Goal: Task Accomplishment & Management: Manage account settings

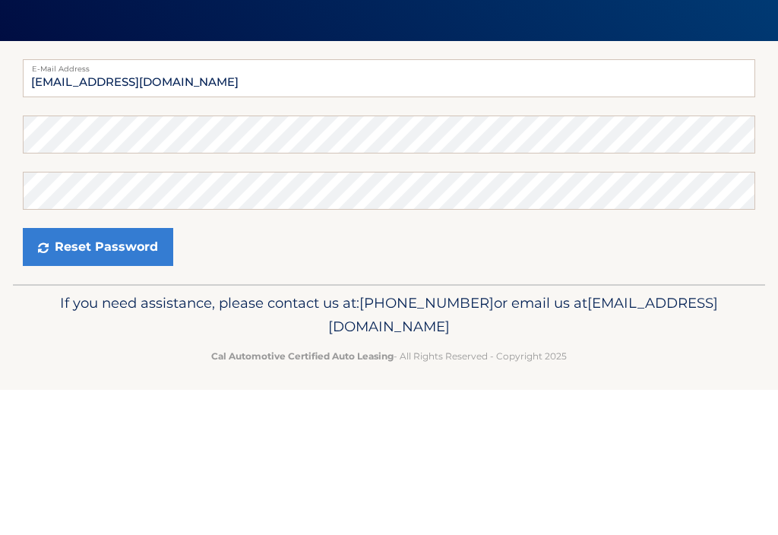
scroll to position [8, 0]
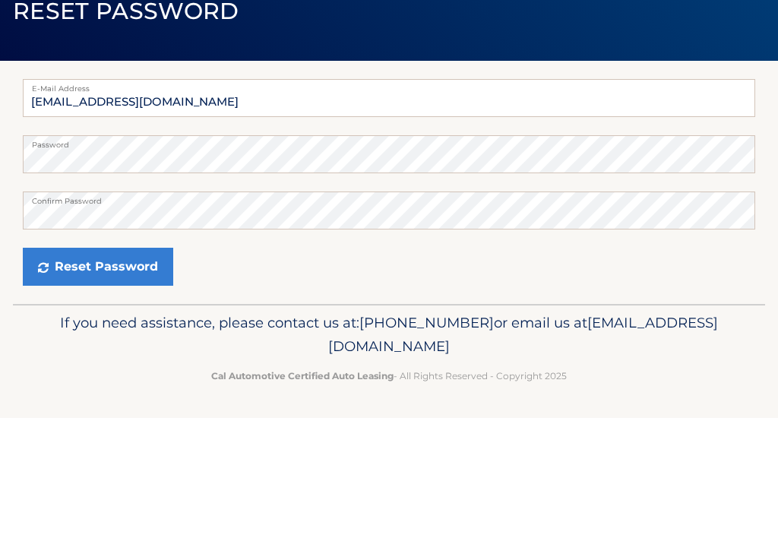
click at [116, 365] on button "Reset Password" at bounding box center [98, 384] width 150 height 38
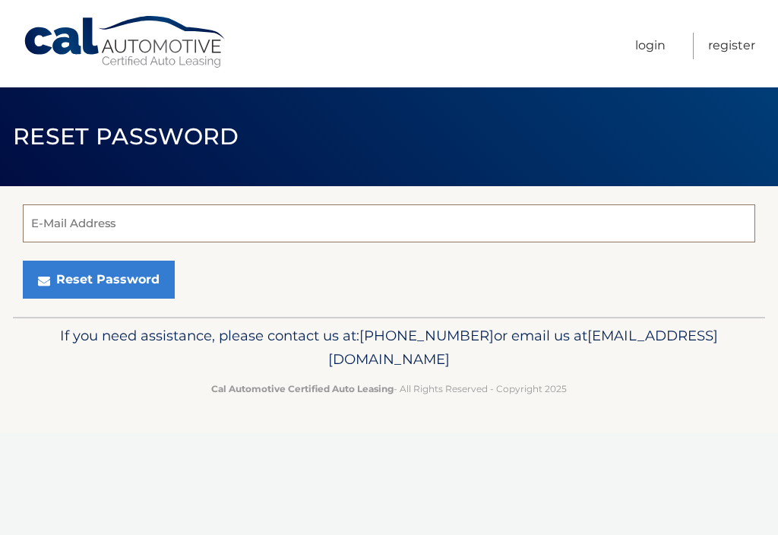
click at [131, 221] on input "E-Mail Address" at bounding box center [389, 223] width 733 height 38
type input "[EMAIL_ADDRESS][DOMAIN_NAME]"
click at [119, 281] on button "Reset Password" at bounding box center [99, 280] width 152 height 38
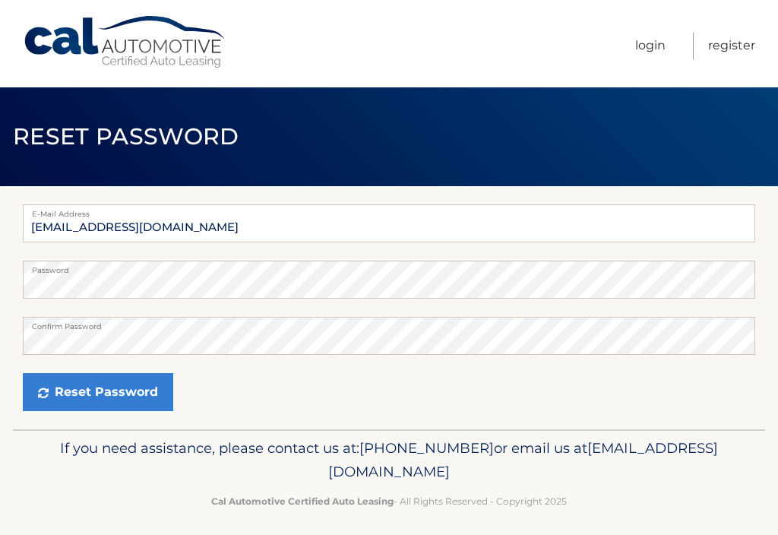
click at [126, 391] on button "Reset Password" at bounding box center [98, 392] width 150 height 38
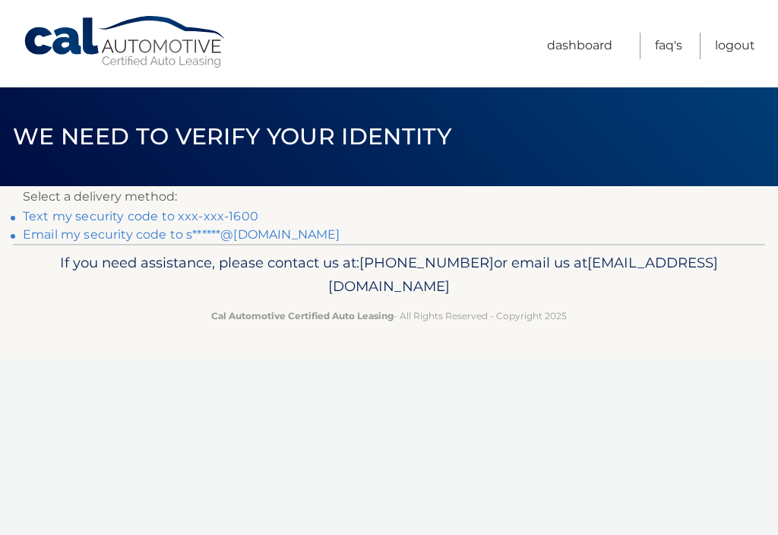
click at [135, 214] on link "Text my security code to xxx-xxx-1600" at bounding box center [141, 216] width 236 height 14
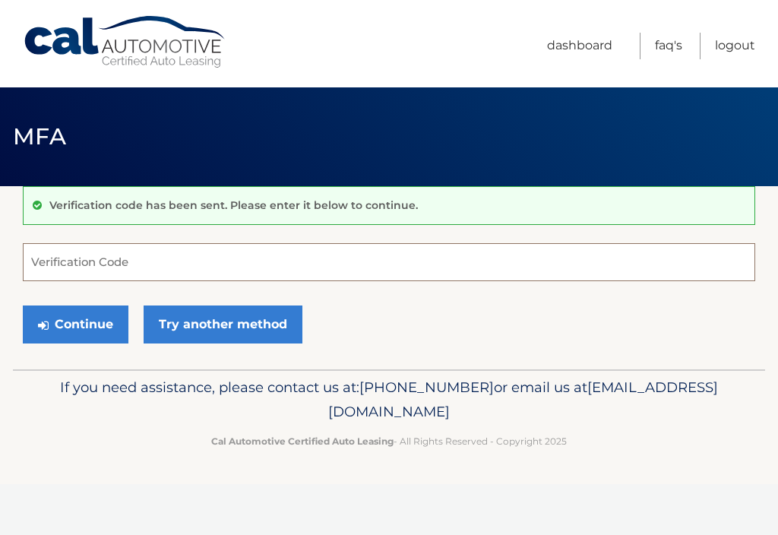
click at [160, 260] on input "Verification Code" at bounding box center [389, 262] width 733 height 38
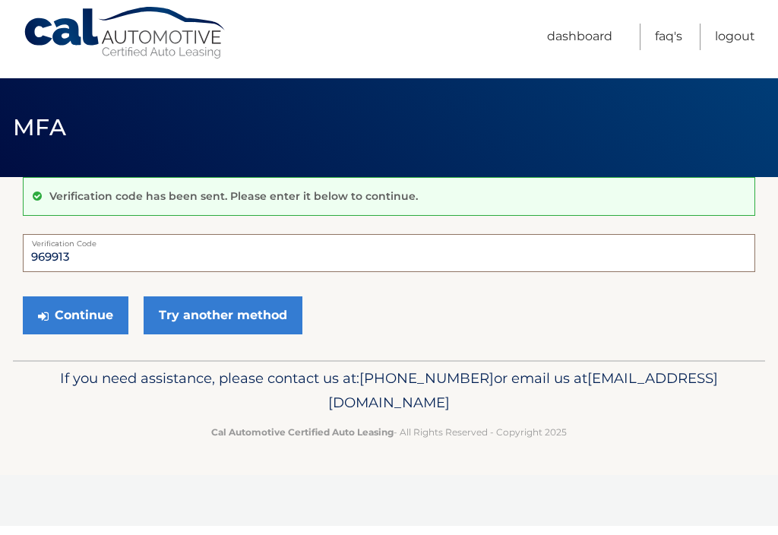
type input "969913"
click at [90, 319] on button "Continue" at bounding box center [76, 324] width 106 height 38
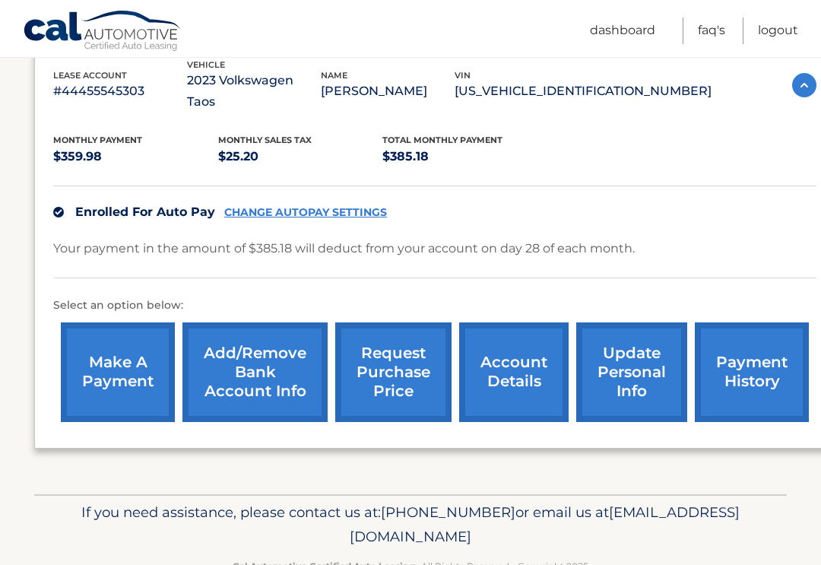
scroll to position [276, 0]
click at [393, 357] on link "request purchase price" at bounding box center [393, 372] width 116 height 100
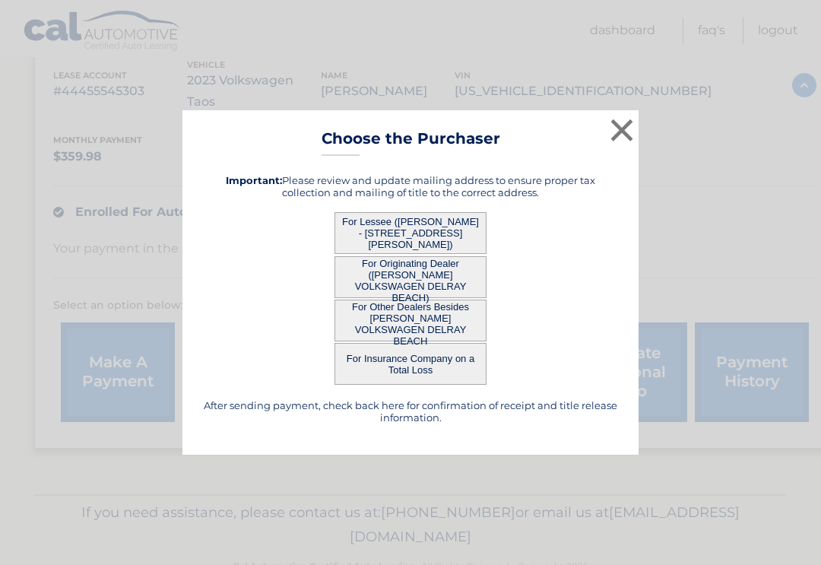
click at [442, 236] on button "For Lessee (STEPHEN CARTER - 15244 Lakes of Del Ray Blvd, , Del Ray Beach, FL 3…" at bounding box center [410, 233] width 152 height 42
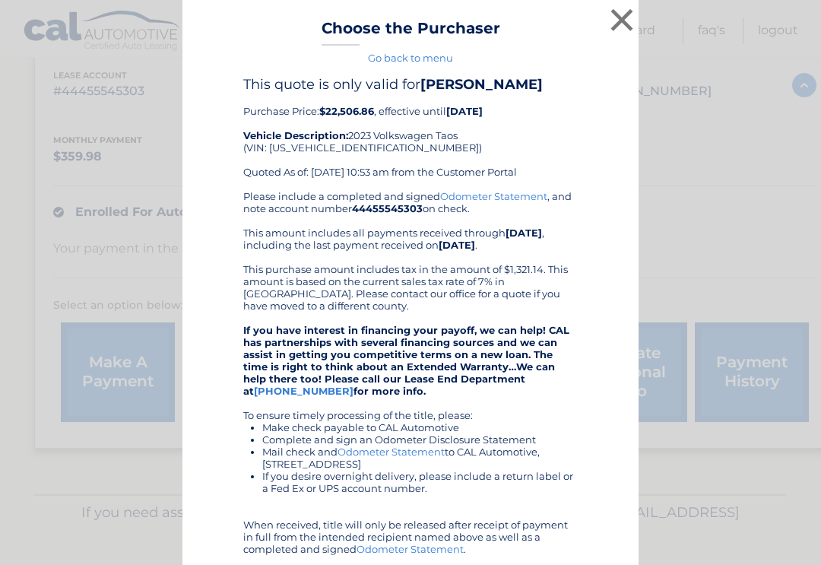
click at [612, 33] on button "×" at bounding box center [621, 20] width 30 height 30
